Goal: Task Accomplishment & Management: Use online tool/utility

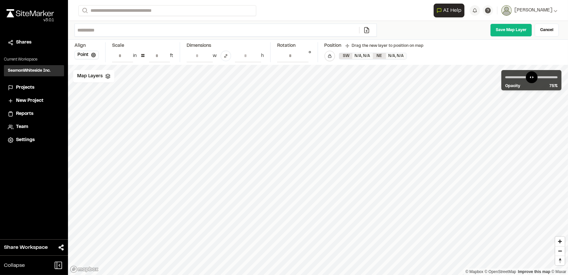
click at [23, 86] on span "Projects" at bounding box center [25, 87] width 18 height 7
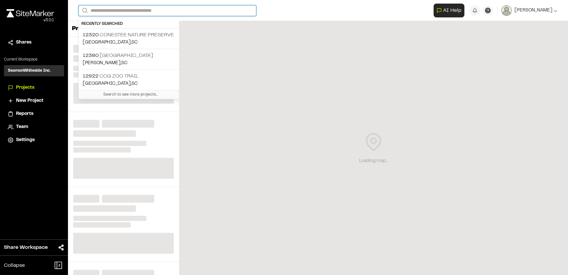
click at [154, 10] on input "Search" at bounding box center [167, 10] width 178 height 11
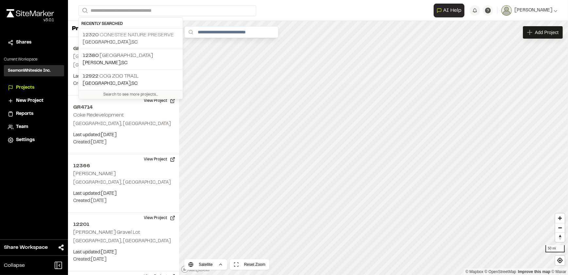
click at [141, 34] on p "12320 Conestee Nature Preserve" at bounding box center [131, 35] width 96 height 8
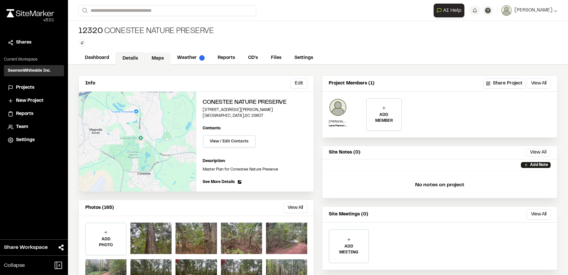
click at [156, 55] on link "Maps" at bounding box center [158, 58] width 26 height 12
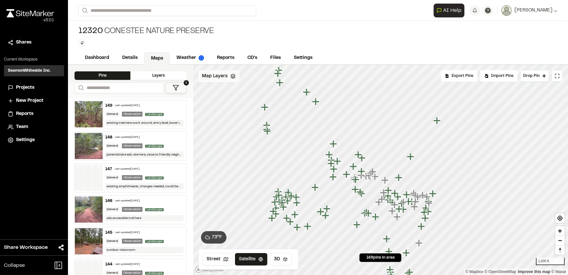
click at [231, 77] on icon at bounding box center [233, 76] width 5 height 5
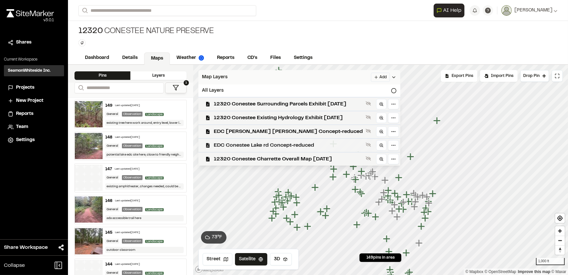
click at [276, 145] on span "EDC Conestee Lake rd Concept-reduced" at bounding box center [288, 145] width 149 height 8
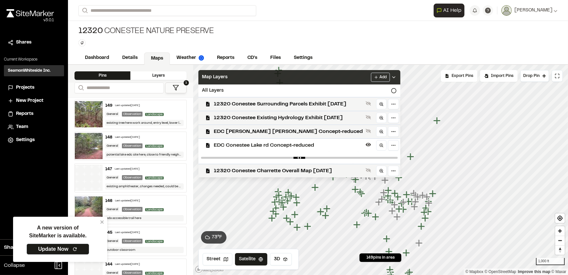
click at [389, 43] on div "12320 Conestee Nature Preserve Type Enter or comma to add tag." at bounding box center [318, 36] width 500 height 31
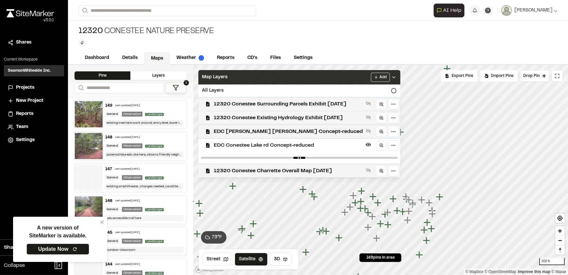
click at [353, 74] on div "Map Layers Add" at bounding box center [300, 77] width 202 height 14
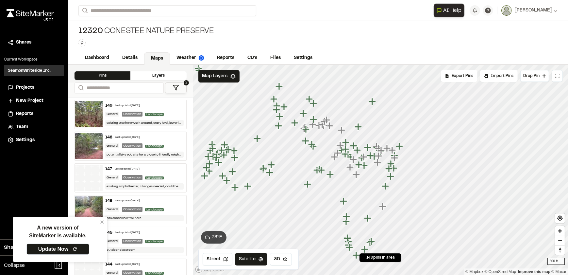
click at [159, 75] on div "Layers" at bounding box center [158, 75] width 56 height 9
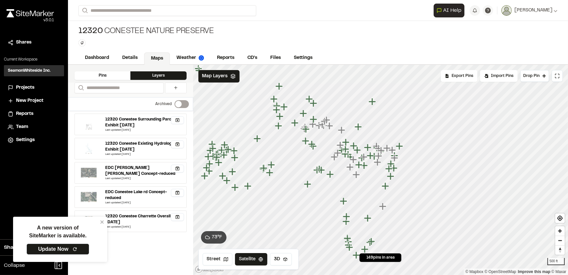
click at [115, 74] on div "Pins" at bounding box center [103, 75] width 56 height 9
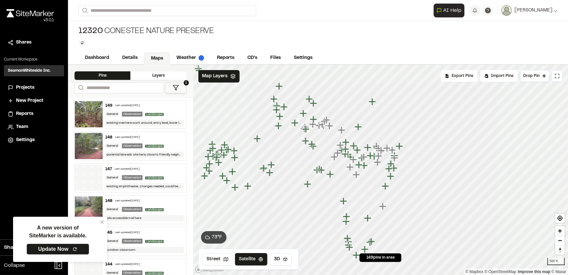
click at [176, 86] on icon at bounding box center [176, 87] width 7 height 7
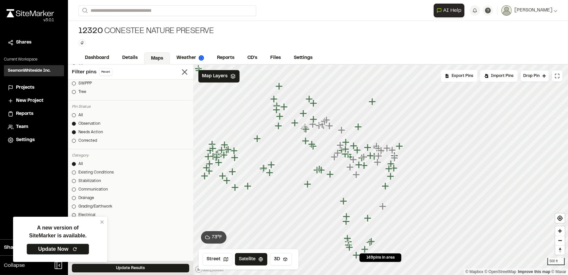
scroll to position [148, 0]
click at [102, 219] on div "A new version of SiteMarker is available. Update Now" at bounding box center [60, 239] width 94 height 45
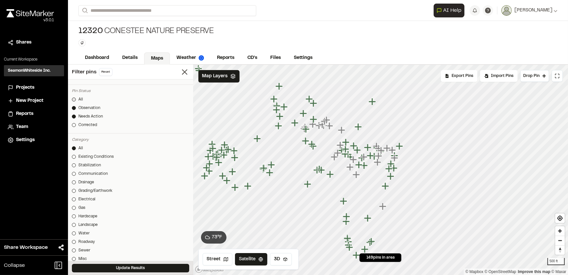
click at [73, 99] on div at bounding box center [74, 99] width 4 height 4
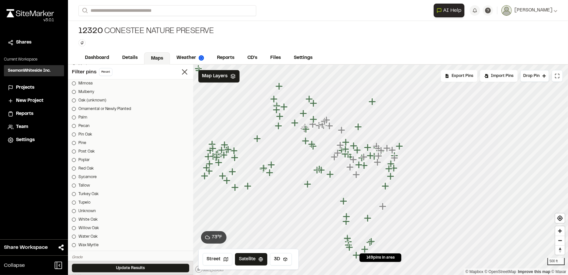
scroll to position [744, 0]
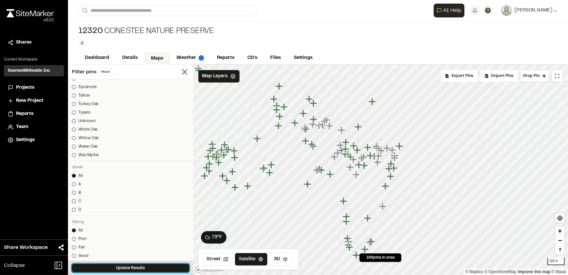
drag, startPoint x: 107, startPoint y: 268, endPoint x: 207, endPoint y: 236, distance: 105.4
click at [106, 268] on button "Update Results" at bounding box center [130, 268] width 117 height 9
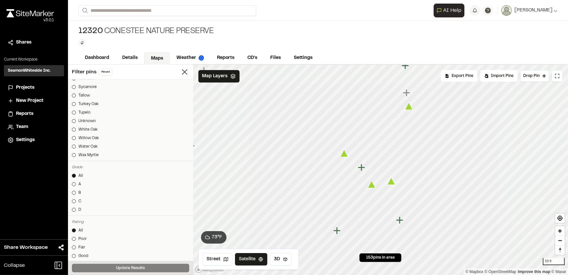
click at [372, 186] on icon "Map marker" at bounding box center [372, 185] width 8 height 8
click at [401, 166] on icon "Map marker" at bounding box center [400, 167] width 8 height 8
click at [334, 144] on icon "Map marker" at bounding box center [333, 142] width 8 height 8
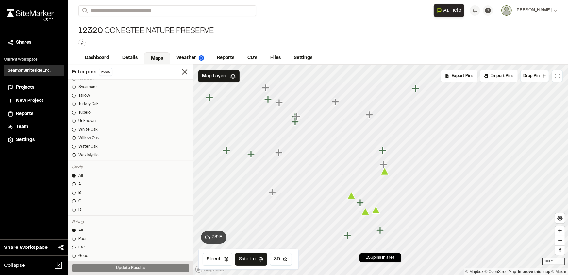
click at [297, 118] on icon "Map marker" at bounding box center [296, 116] width 7 height 7
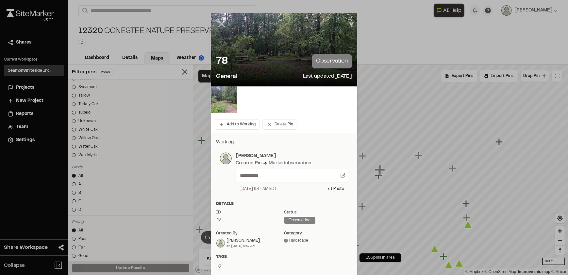
click at [218, 21] on icon at bounding box center [221, 23] width 11 height 11
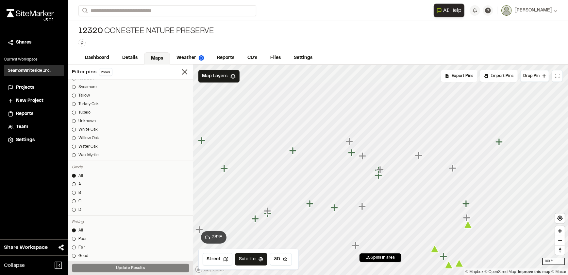
click at [378, 177] on icon "Map marker" at bounding box center [378, 174] width 7 height 7
click at [377, 177] on icon "Map marker" at bounding box center [377, 174] width 7 height 7
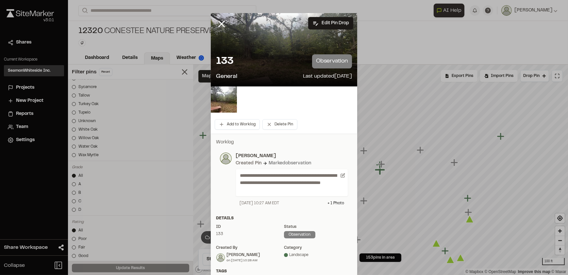
drag, startPoint x: 220, startPoint y: 20, endPoint x: 272, endPoint y: 55, distance: 62.5
click at [219, 20] on icon at bounding box center [221, 23] width 11 height 11
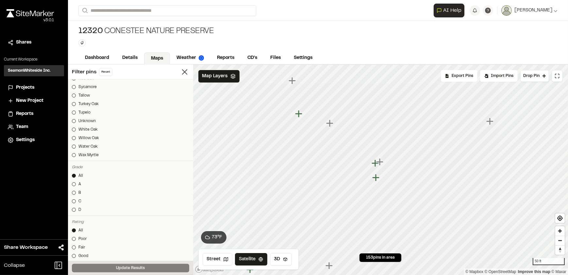
click at [376, 164] on icon "Map marker" at bounding box center [380, 162] width 9 height 9
click at [371, 164] on icon "Map marker" at bounding box center [373, 162] width 7 height 7
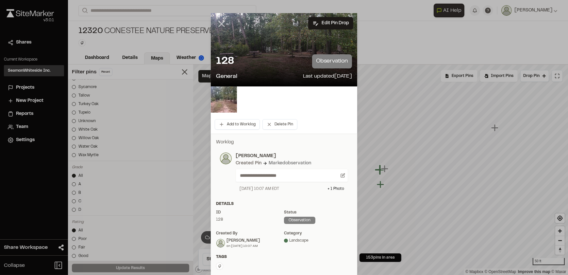
click at [216, 22] on icon at bounding box center [221, 23] width 11 height 11
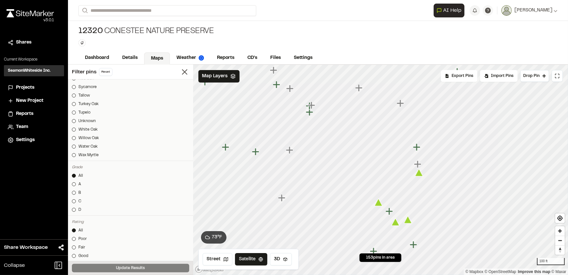
click at [421, 175] on icon "Map marker" at bounding box center [419, 173] width 8 height 8
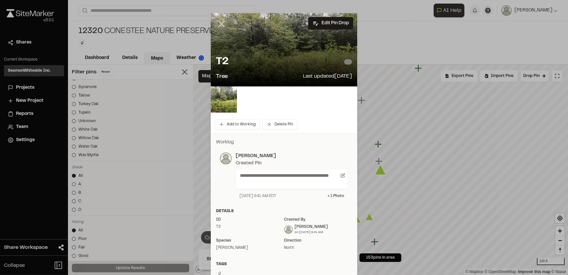
click at [219, 26] on line at bounding box center [222, 24] width 6 height 6
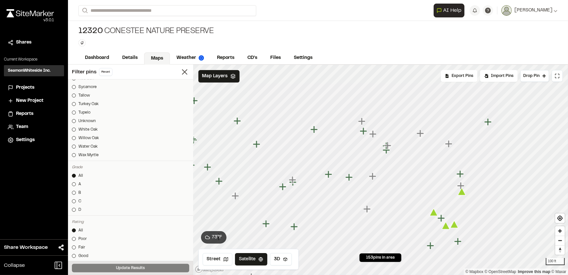
click at [329, 177] on icon "Map marker" at bounding box center [328, 173] width 7 height 7
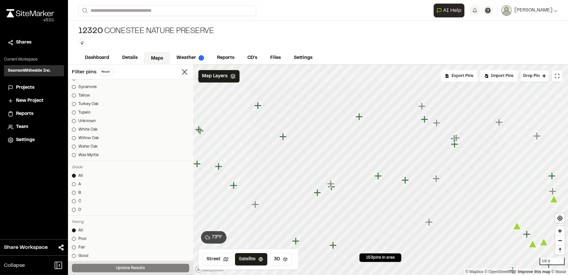
click at [331, 183] on icon "Map marker" at bounding box center [330, 183] width 7 height 7
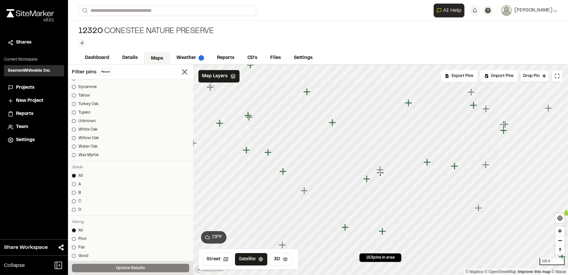
click at [381, 175] on icon "Map marker" at bounding box center [380, 172] width 7 height 7
click at [367, 175] on icon "Map marker" at bounding box center [366, 175] width 7 height 7
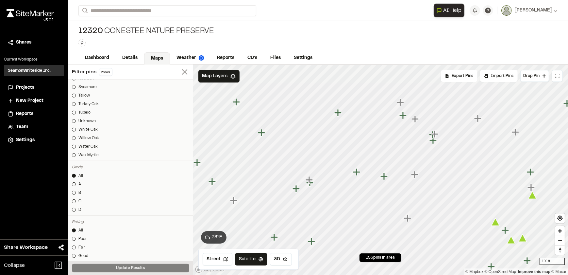
click at [182, 72] on line at bounding box center [184, 72] width 5 height 5
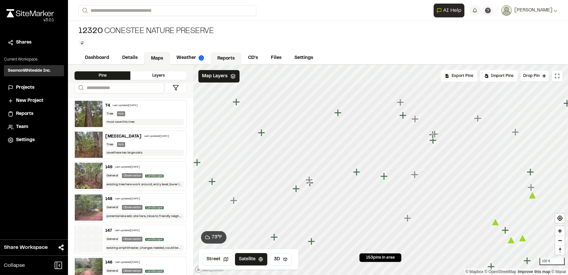
click at [231, 59] on link "Reports" at bounding box center [226, 58] width 31 height 12
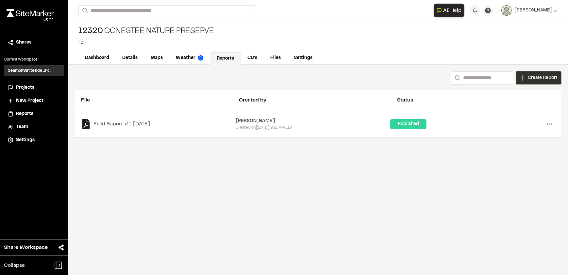
click at [535, 75] on span "Create Report" at bounding box center [542, 77] width 29 height 7
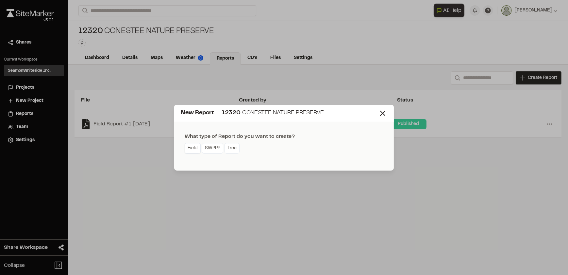
click at [193, 148] on link "Field" at bounding box center [193, 148] width 16 height 10
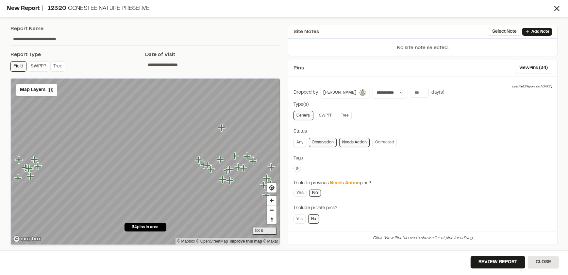
click at [299, 141] on link "Any" at bounding box center [300, 142] width 13 height 9
click at [344, 115] on link "Tree" at bounding box center [345, 115] width 14 height 9
click at [410, 93] on input "**" at bounding box center [419, 92] width 18 height 9
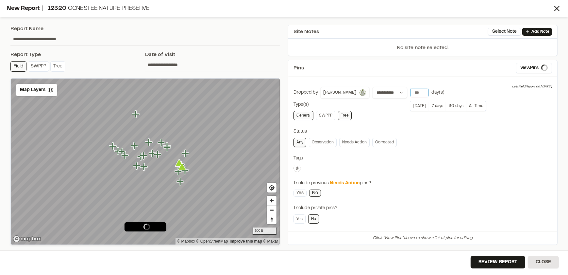
click at [410, 93] on input "**" at bounding box center [419, 92] width 18 height 9
click at [410, 93] on input "*" at bounding box center [419, 92] width 18 height 9
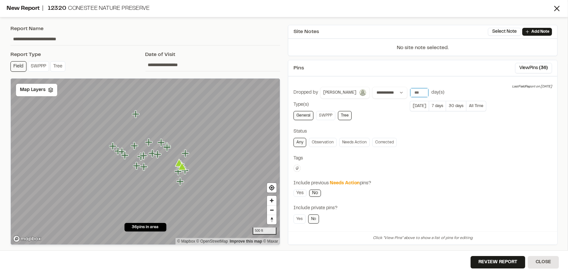
click at [410, 93] on input "*" at bounding box center [419, 92] width 18 height 9
type input "*"
click at [410, 91] on input "*" at bounding box center [419, 92] width 18 height 9
click at [301, 193] on link "Yes" at bounding box center [300, 192] width 13 height 7
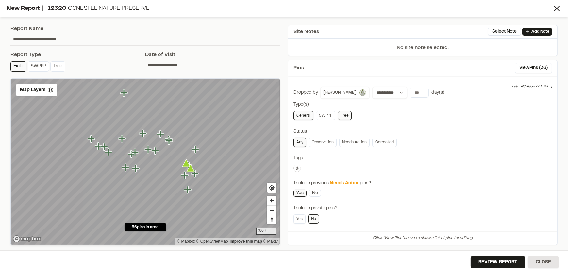
click at [300, 218] on link "Yes" at bounding box center [300, 218] width 12 height 9
click at [46, 91] on div "Map Layers" at bounding box center [36, 90] width 41 height 12
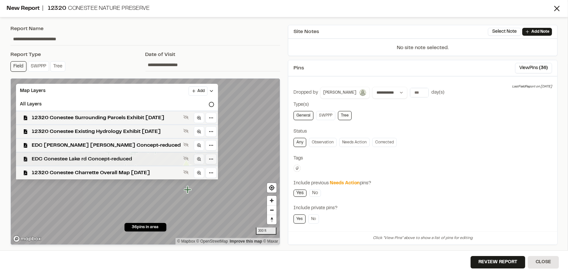
click at [103, 158] on span "EDC Conestee Lake rd Concept-reduced" at bounding box center [106, 159] width 149 height 8
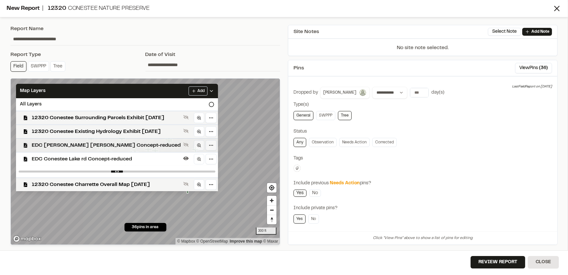
click at [135, 143] on span "EDC [PERSON_NAME] [PERSON_NAME] Concept-reduced" at bounding box center [106, 145] width 149 height 8
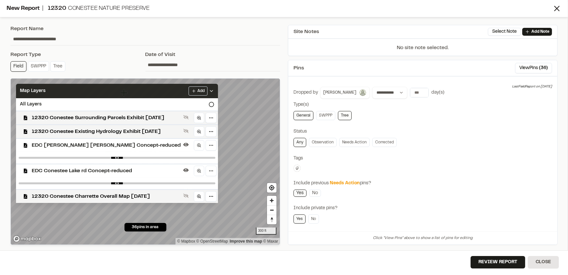
click at [158, 89] on div "Map Layers Add" at bounding box center [117, 91] width 202 height 14
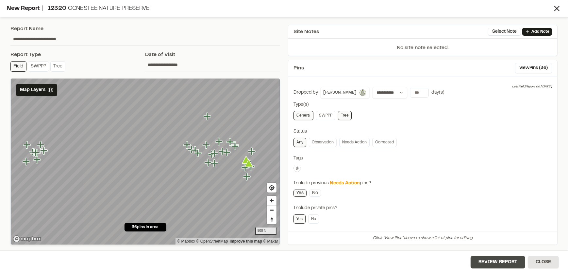
click at [503, 258] on button "Review Report" at bounding box center [498, 262] width 55 height 12
